Goal: Find specific page/section: Find specific page/section

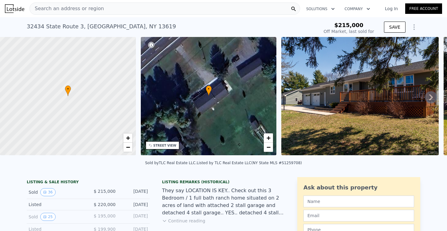
click at [111, 10] on div "Search an address or region" at bounding box center [165, 8] width 271 height 12
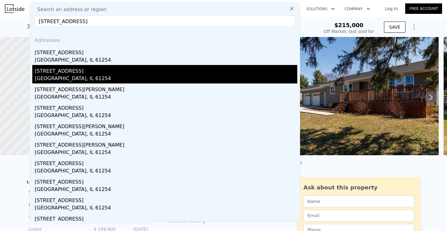
type input "[STREET_ADDRESS]"
click at [66, 75] on div "[GEOGRAPHIC_DATA], IL 61254" at bounding box center [166, 79] width 263 height 9
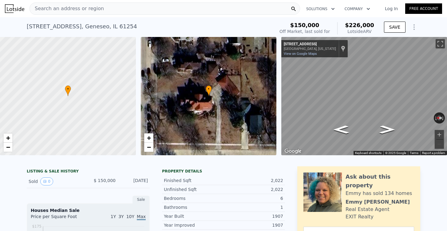
click at [96, 7] on span "Search an address or region" at bounding box center [67, 8] width 74 height 7
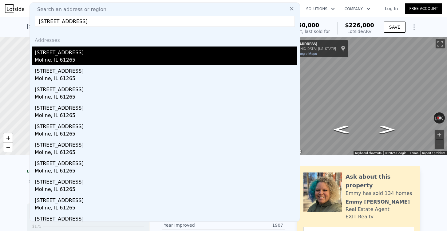
type input "[STREET_ADDRESS]"
click at [76, 55] on div "[STREET_ADDRESS]" at bounding box center [166, 51] width 263 height 10
